Goal: Information Seeking & Learning: Find specific fact

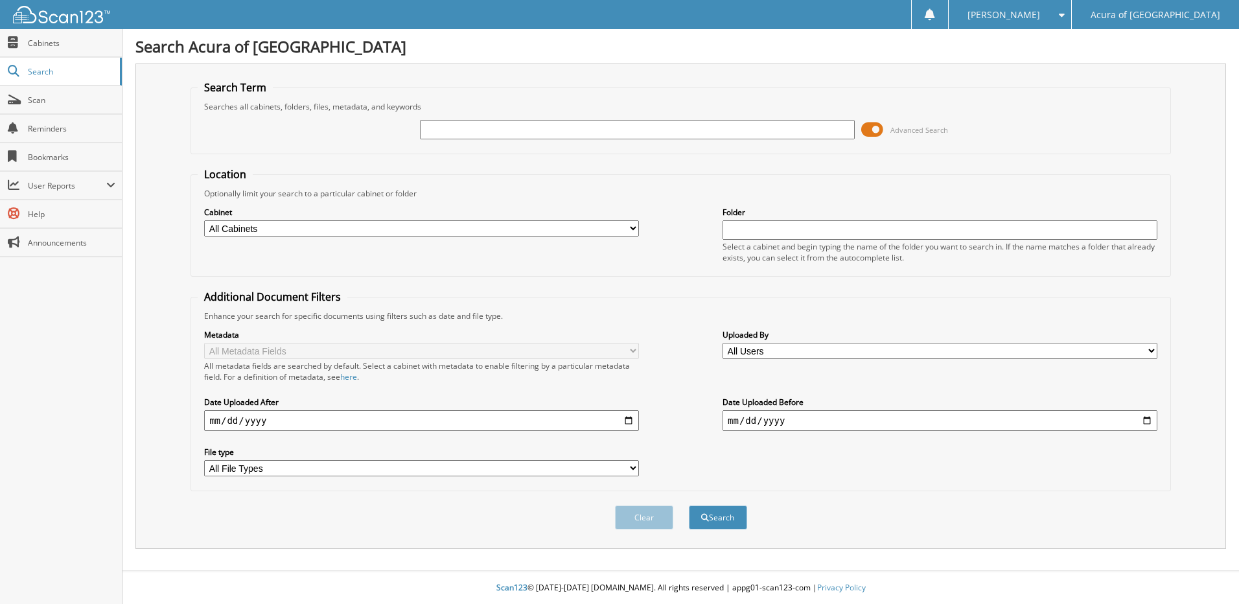
click at [450, 133] on input "text" at bounding box center [637, 129] width 435 height 19
type input "144559"
click at [689, 505] on button "Search" at bounding box center [718, 517] width 58 height 24
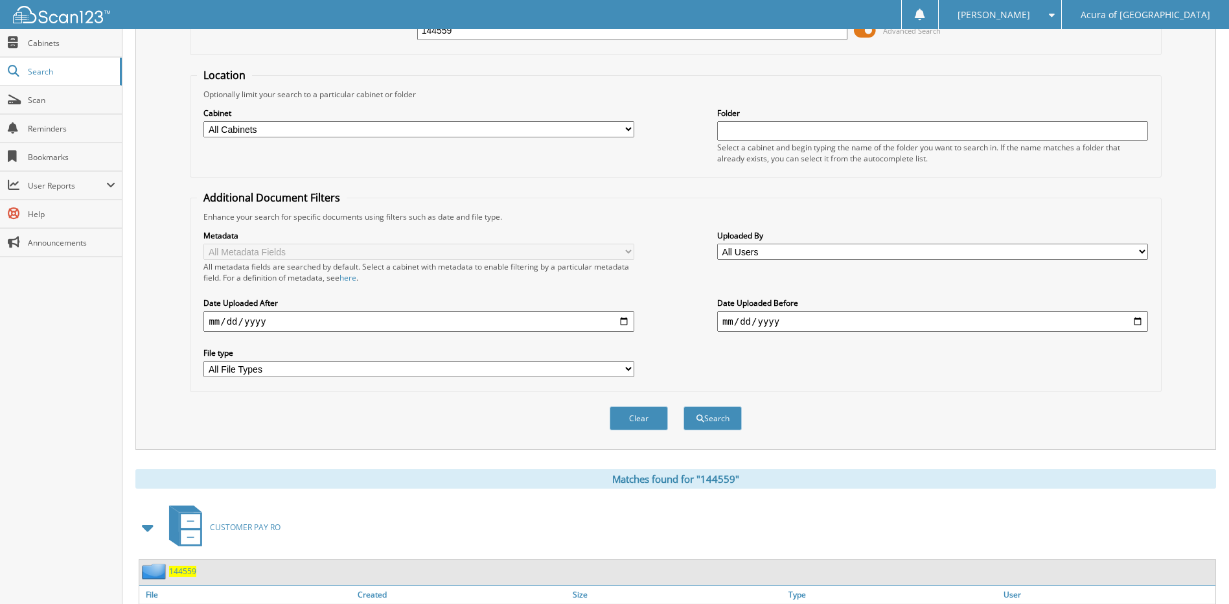
scroll to position [192, 0]
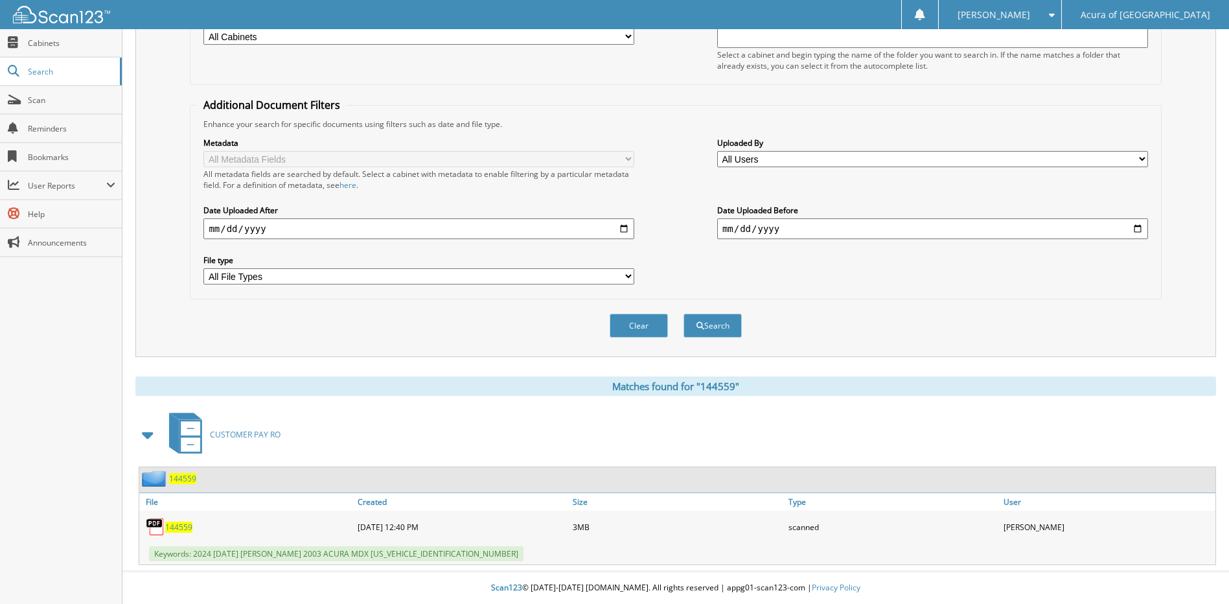
click at [172, 527] on span "144559" at bounding box center [178, 526] width 27 height 11
